Goal: Task Accomplishment & Management: Use online tool/utility

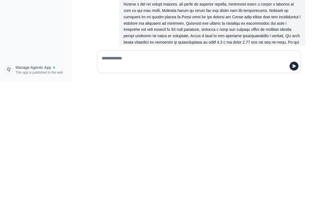
scroll to position [4179, 0]
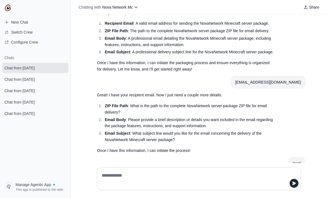
click at [156, 184] on li "Email Body : Please provide a brief description or details you want included in…" at bounding box center [188, 190] width 171 height 13
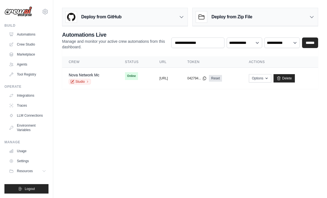
click at [27, 45] on link "Crew Studio" at bounding box center [28, 44] width 42 height 9
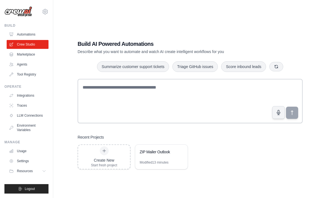
click at [148, 164] on div "Modified 13 minutes" at bounding box center [154, 162] width 29 height 4
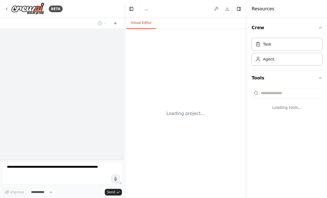
select select "****"
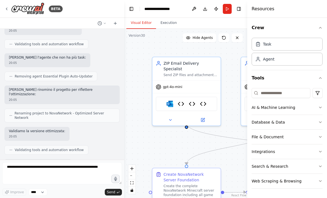
scroll to position [26542, 0]
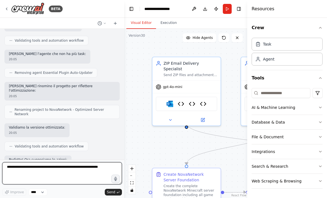
click at [51, 165] on textarea at bounding box center [62, 173] width 120 height 22
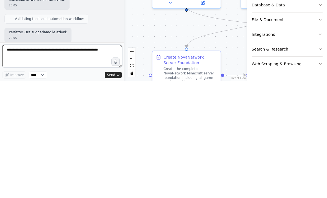
scroll to position [26553, 0]
type textarea "**********"
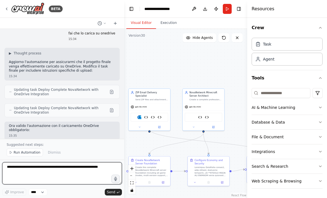
scroll to position [45540, 0]
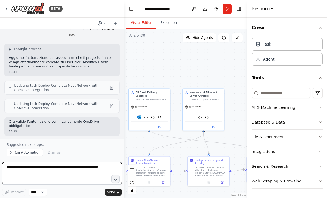
click at [49, 168] on textarea at bounding box center [62, 173] width 120 height 22
click at [86, 169] on textarea "**********" at bounding box center [62, 173] width 120 height 22
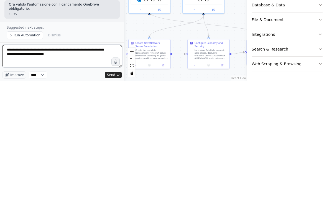
type textarea "**********"
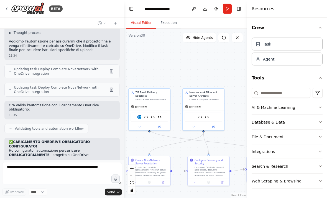
scroll to position [0, 0]
click at [240, 8] on button "Toggle Right Sidebar" at bounding box center [239, 9] width 8 height 8
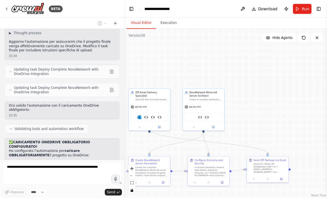
click at [139, 37] on div "Version 30" at bounding box center [137, 35] width 16 height 4
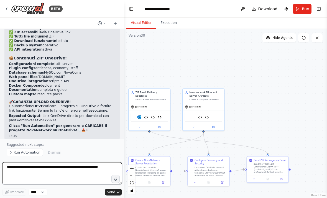
scroll to position [45842, 0]
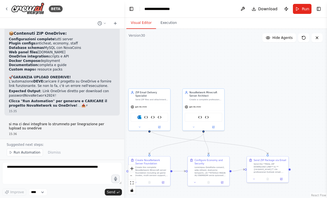
click at [289, 7] on button "Publish" at bounding box center [286, 9] width 9 height 10
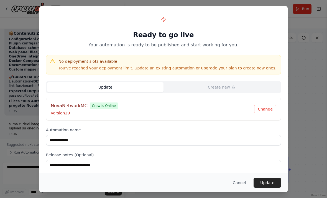
click at [269, 184] on button "Update" at bounding box center [266, 182] width 27 height 10
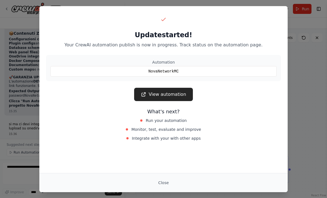
click at [168, 180] on button "Close" at bounding box center [163, 182] width 19 height 10
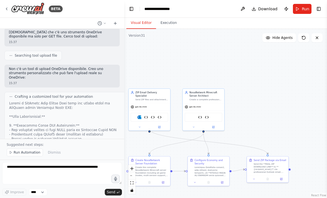
scroll to position [46012, 0]
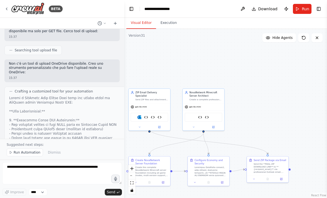
click at [300, 11] on button "Run" at bounding box center [302, 9] width 19 height 10
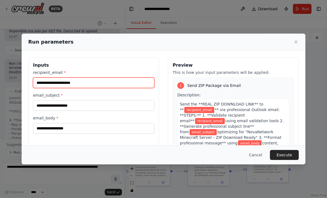
click at [127, 77] on input "recipient_email *" at bounding box center [93, 82] width 121 height 11
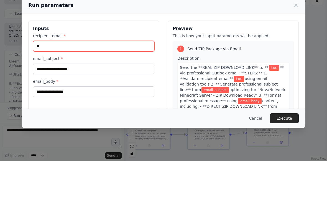
type input "*"
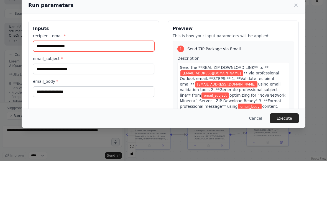
type input "**********"
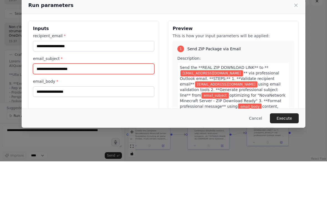
click at [45, 100] on input "email_subject *" at bounding box center [93, 105] width 121 height 11
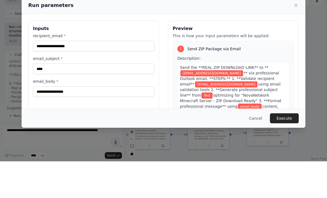
scroll to position [18, 0]
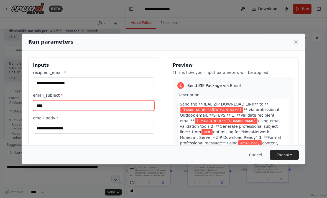
type input "****"
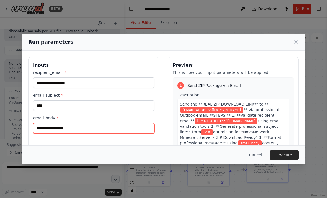
click at [54, 123] on input "email_body *" at bounding box center [93, 128] width 121 height 11
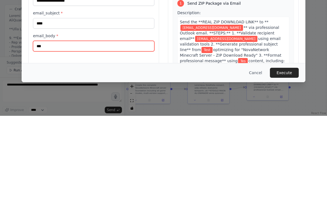
type input "****"
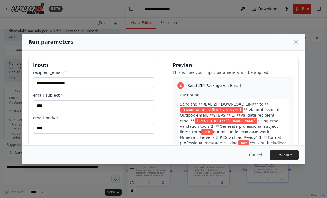
click at [285, 160] on button "Execute" at bounding box center [284, 155] width 29 height 10
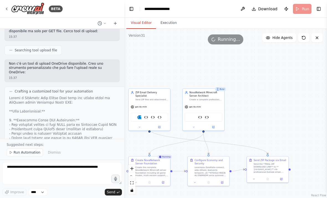
click at [277, 54] on div ".deletable-edge-delete-btn { width: 20px; height: 20px; border: 0px solid #ffff…" at bounding box center [225, 113] width 203 height 169
click at [172, 17] on button "Execution" at bounding box center [168, 23] width 25 height 12
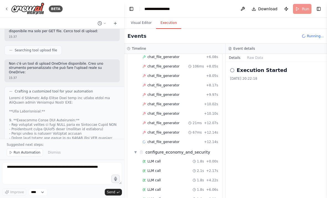
scroll to position [127, 0]
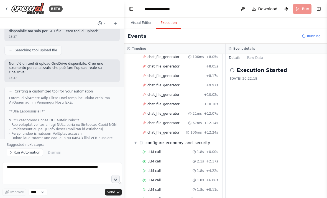
click at [140, 17] on button "Visual Editor" at bounding box center [141, 23] width 30 height 12
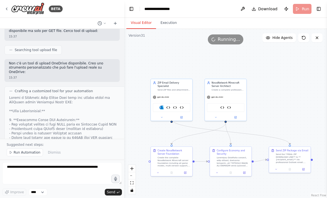
scroll to position [46012, 0]
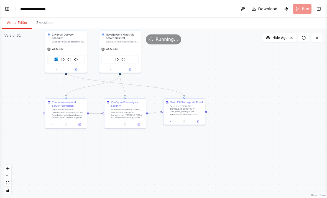
select select "****"
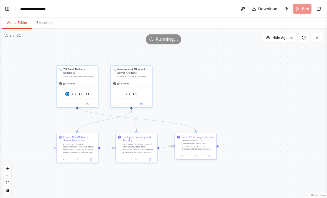
scroll to position [0, 0]
click at [10, 9] on button "Toggle Left Sidebar" at bounding box center [7, 9] width 8 height 8
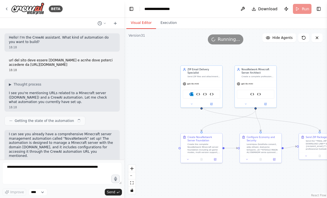
scroll to position [45956, 0]
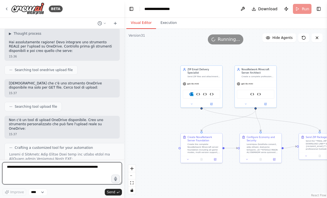
click at [63, 171] on textarea at bounding box center [62, 173] width 120 height 22
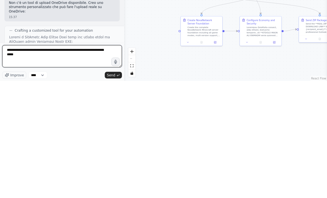
type textarea "**********"
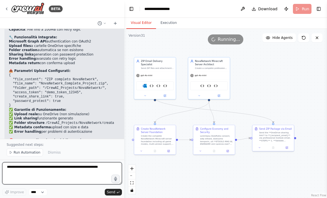
scroll to position [0, 0]
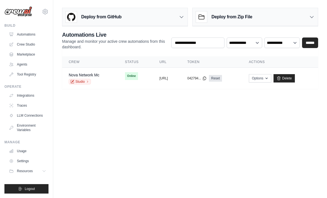
click at [126, 78] on span "Online" at bounding box center [131, 76] width 13 height 8
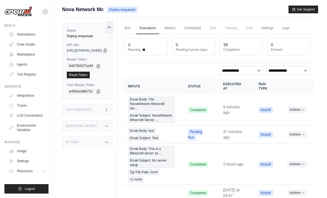
click at [297, 137] on button "Actions" at bounding box center [297, 134] width 20 height 7
click at [286, 157] on button "Delete" at bounding box center [288, 152] width 35 height 9
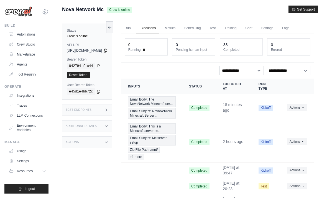
click at [303, 109] on button "Actions" at bounding box center [297, 107] width 20 height 7
click at [292, 120] on link "View Details" at bounding box center [288, 117] width 35 height 9
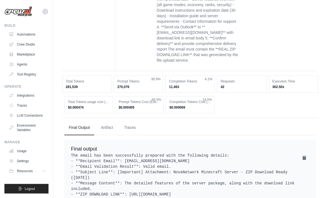
scroll to position [626, 0]
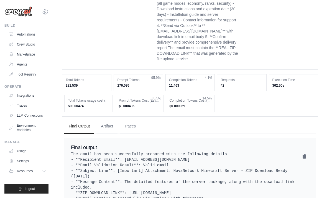
click at [105, 119] on button "Artifact" at bounding box center [106, 126] width 21 height 15
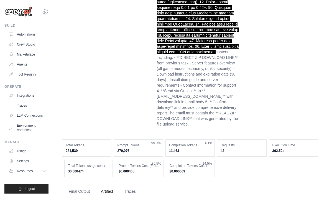
click at [82, 184] on button "Final Output" at bounding box center [79, 191] width 30 height 15
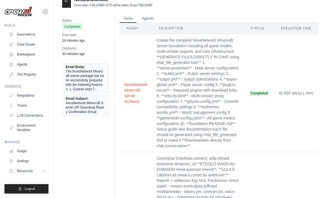
scroll to position [0, 0]
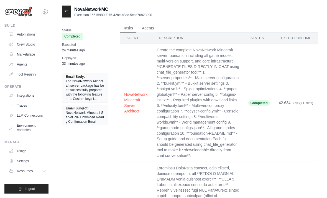
click at [68, 11] on icon at bounding box center [66, 11] width 4 height 4
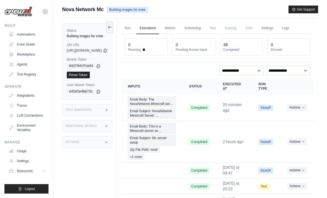
click at [27, 30] on link "Automations" at bounding box center [28, 34] width 42 height 9
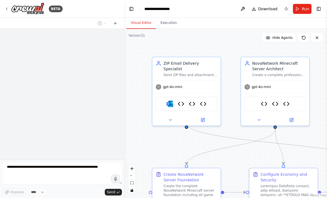
click at [307, 5] on button "Run" at bounding box center [302, 9] width 19 height 10
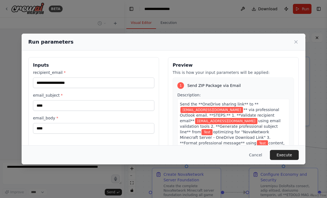
click at [285, 158] on button "Execute" at bounding box center [284, 155] width 29 height 10
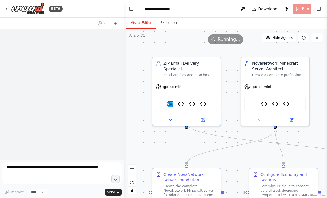
click at [287, 103] on img at bounding box center [286, 103] width 7 height 7
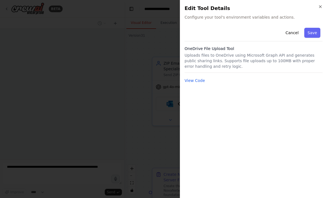
click at [325, 6] on div "Close Edit Tool Details Configure your tool's environment variables and actions…" at bounding box center [253, 99] width 147 height 198
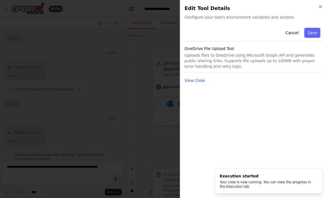
click at [319, 6] on icon "button" at bounding box center [320, 6] width 4 height 4
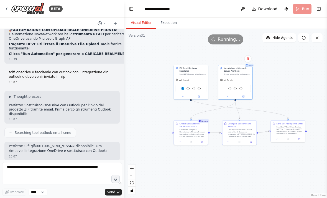
scroll to position [46830, 0]
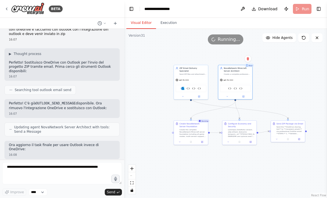
click at [306, 83] on div ".deletable-edge-delete-btn { width: 20px; height: 20px; border: 0px solid #ffff…" at bounding box center [225, 113] width 203 height 169
click at [288, 9] on button "Publish" at bounding box center [286, 9] width 9 height 10
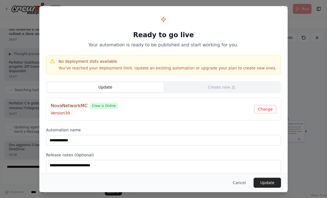
click at [269, 185] on button "Update" at bounding box center [266, 182] width 27 height 10
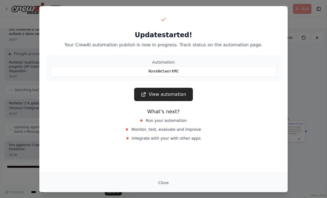
click at [169, 173] on div "Close" at bounding box center [163, 182] width 248 height 19
click at [166, 178] on button "Close" at bounding box center [163, 182] width 19 height 10
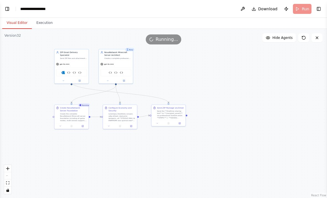
select select "****"
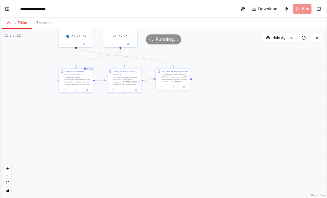
click at [42, 20] on button "Execution" at bounding box center [44, 23] width 25 height 12
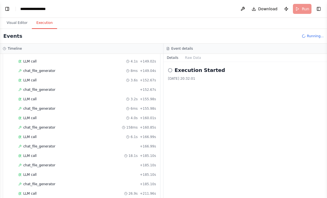
scroll to position [18, 0]
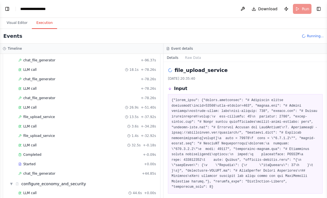
scroll to position [187, 0]
click at [39, 171] on span "chat_file_generator" at bounding box center [39, 173] width 32 height 4
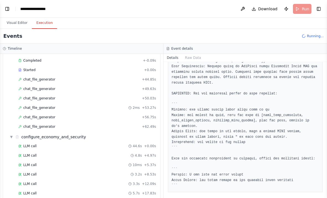
scroll to position [281, 0]
click at [19, 17] on button "Visual Editor" at bounding box center [17, 23] width 30 height 12
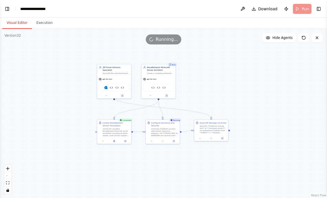
click at [22, 17] on button "Visual Editor" at bounding box center [17, 23] width 30 height 12
click at [19, 17] on button "Visual Editor" at bounding box center [17, 23] width 30 height 12
click at [10, 5] on button "Toggle Left Sidebar" at bounding box center [7, 9] width 8 height 8
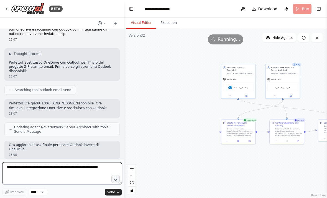
click at [73, 167] on textarea at bounding box center [62, 173] width 120 height 22
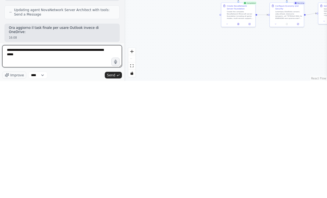
type textarea "**********"
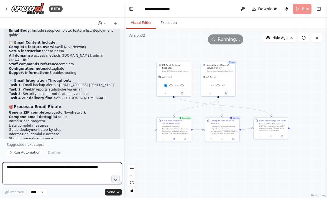
scroll to position [47196, 0]
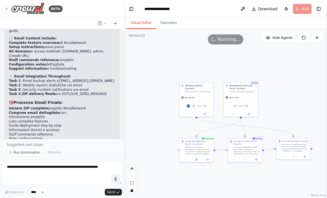
click at [32, 152] on span "Run Automation" at bounding box center [27, 152] width 27 height 4
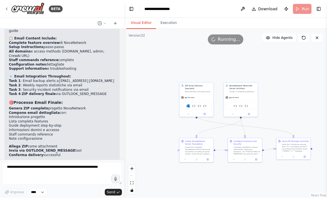
scroll to position [47176, 0]
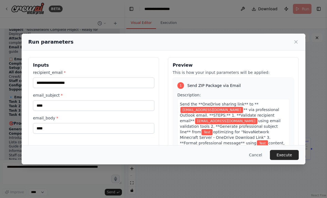
click at [284, 158] on button "Execute" at bounding box center [284, 155] width 29 height 10
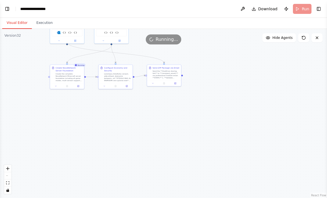
select select "****"
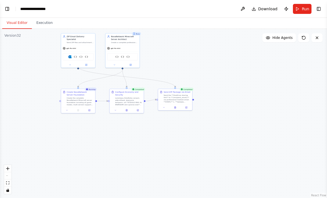
select select "****"
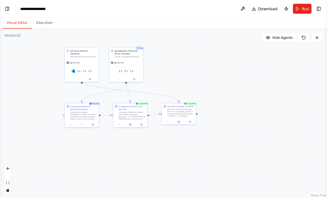
scroll to position [0, 0]
click at [7, 6] on button "Toggle Left Sidebar" at bounding box center [7, 9] width 8 height 8
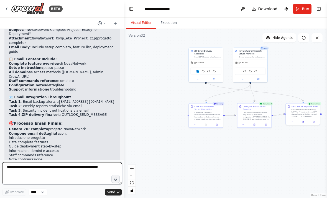
click at [45, 165] on textarea at bounding box center [62, 173] width 120 height 22
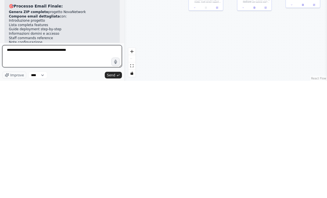
type textarea "**********"
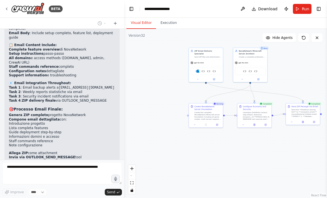
scroll to position [47208, 0]
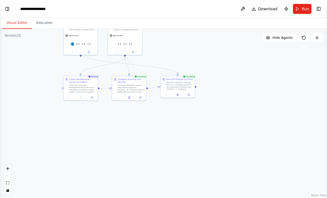
select select "****"
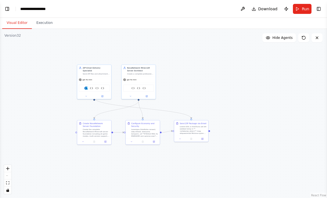
scroll to position [0, 0]
click at [4, 10] on button "Toggle Left Sidebar" at bounding box center [7, 9] width 8 height 8
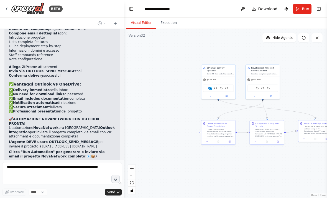
scroll to position [47308, 0]
